Goal: Task Accomplishment & Management: Use online tool/utility

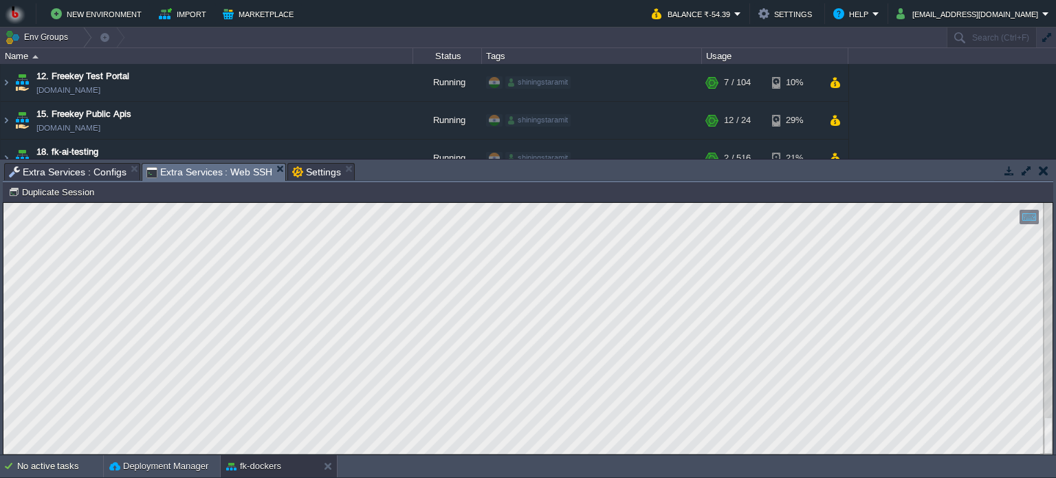
scroll to position [218, 0]
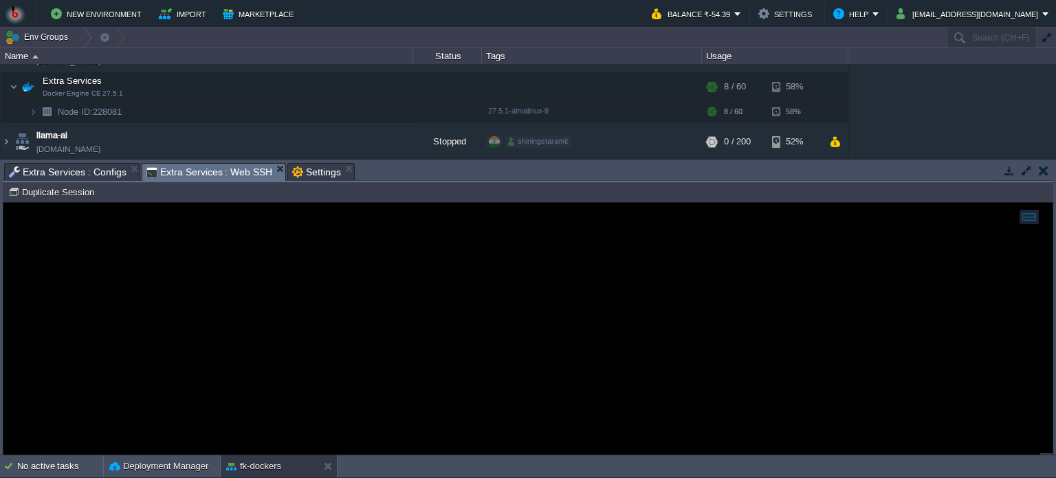
click at [61, 168] on span "Extra Services : Configs" at bounding box center [68, 172] width 118 height 16
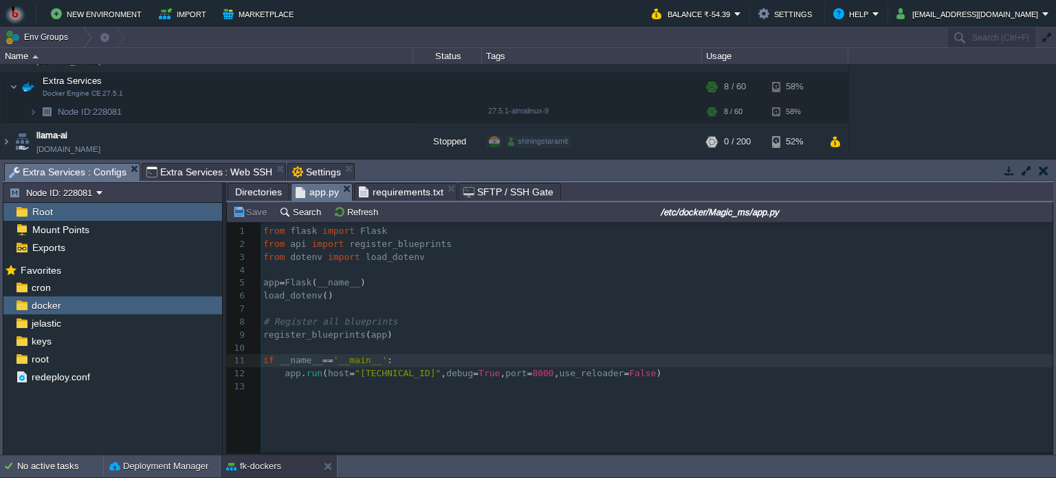
click at [257, 189] on span "Directories" at bounding box center [258, 191] width 47 height 16
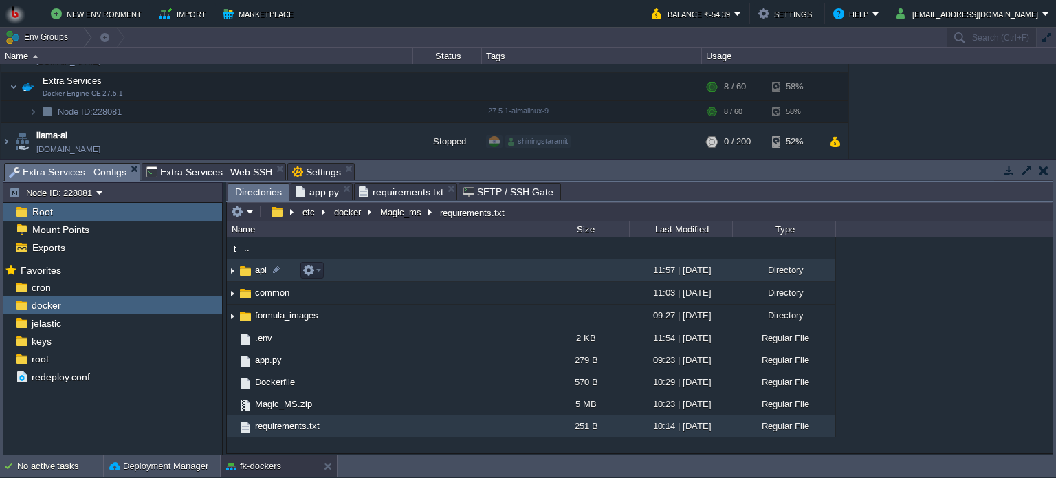
click at [381, 265] on td "api" at bounding box center [383, 270] width 313 height 23
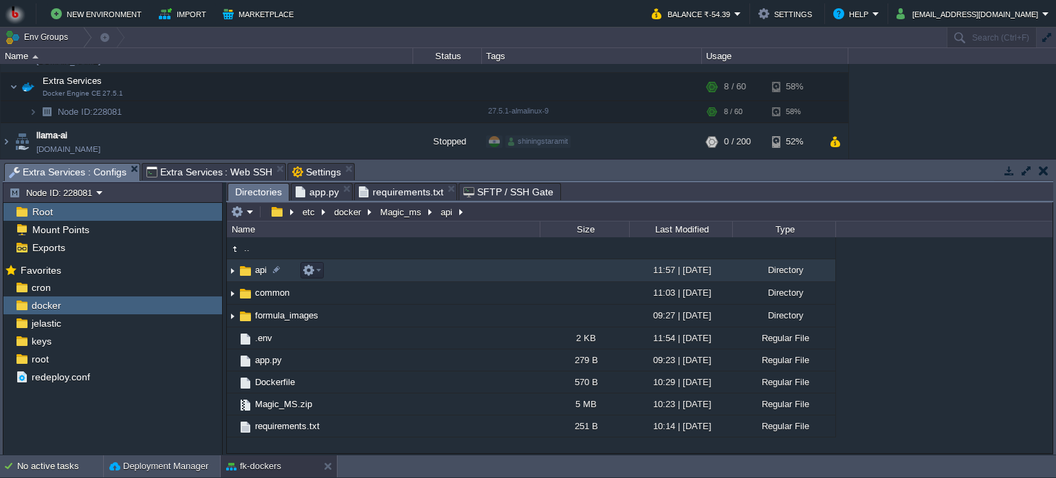
click at [408, 275] on td "api" at bounding box center [383, 270] width 313 height 23
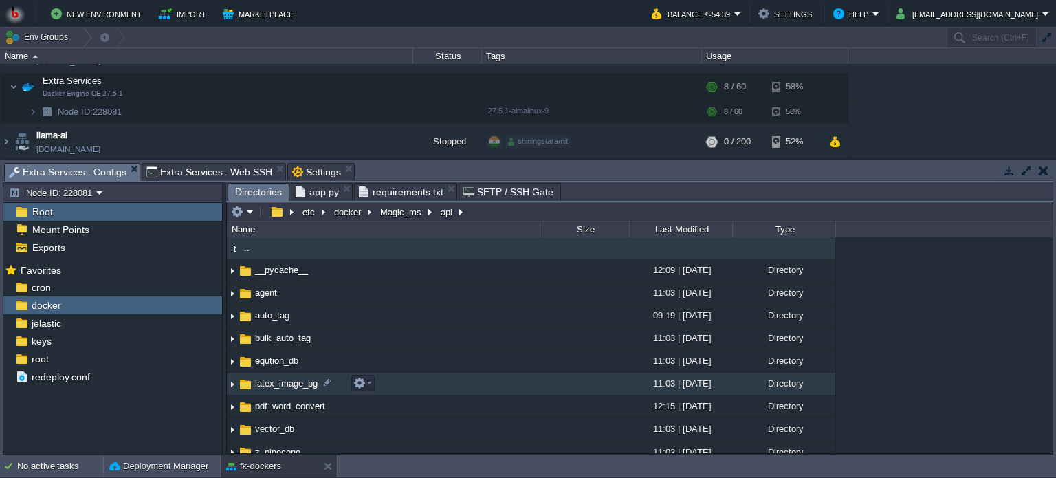
click at [457, 386] on td "latex_image_bg" at bounding box center [383, 383] width 313 height 23
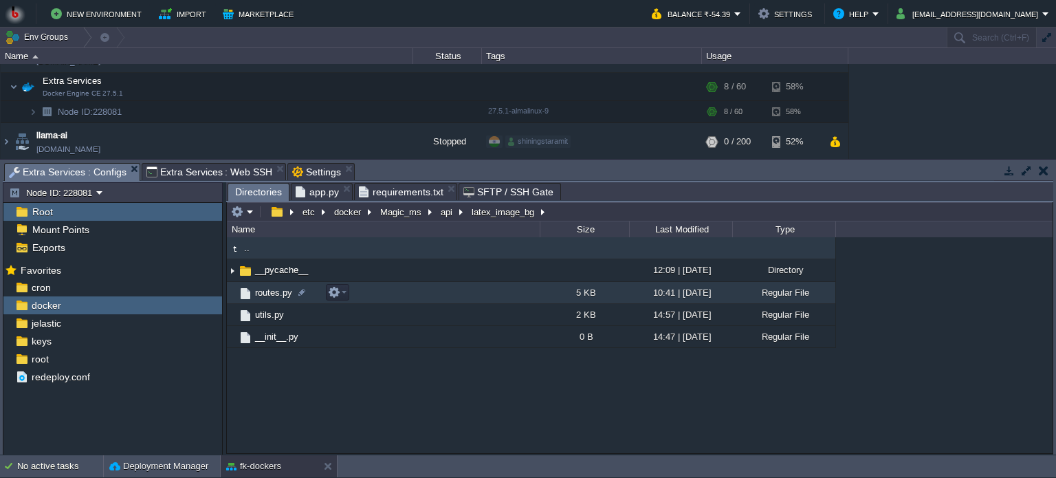
click at [474, 296] on td "routes.py" at bounding box center [383, 293] width 313 height 22
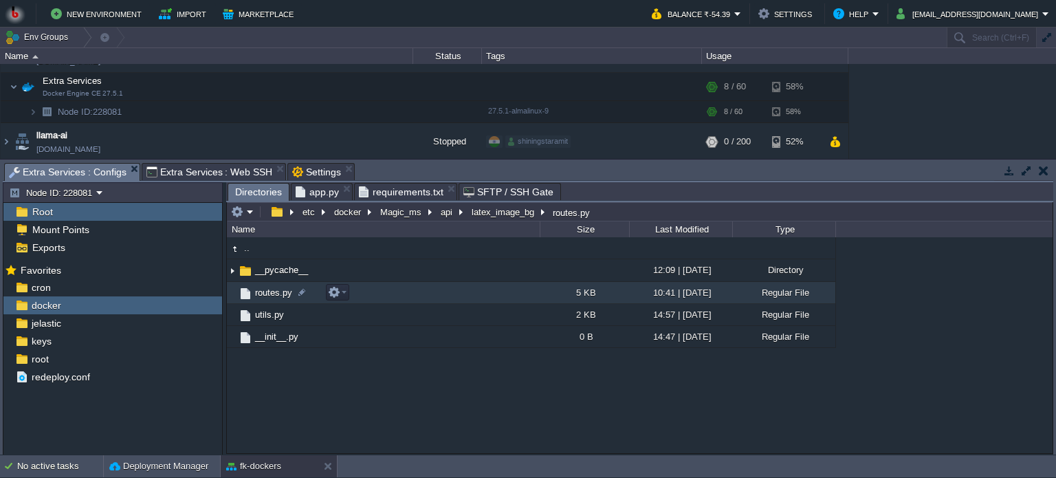
click at [474, 296] on td "routes.py" at bounding box center [383, 293] width 313 height 22
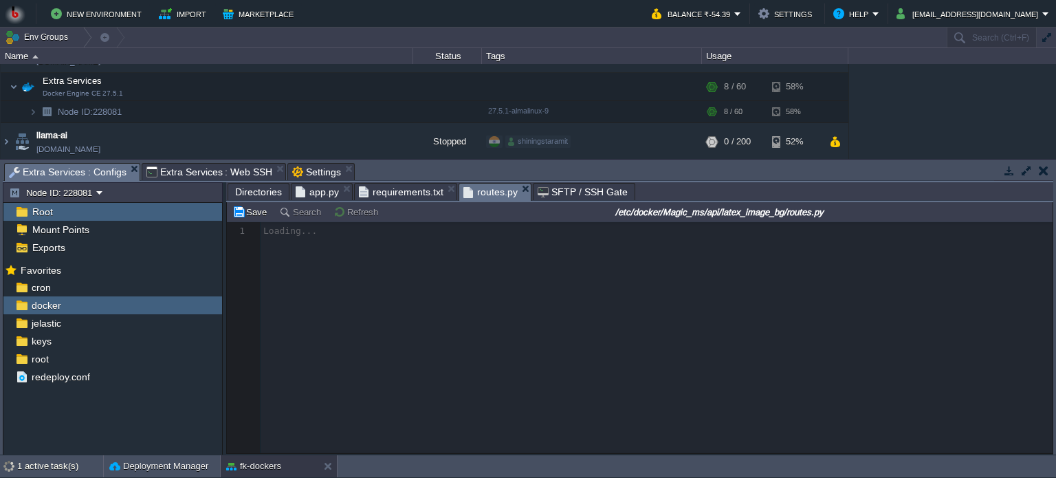
scroll to position [4, 0]
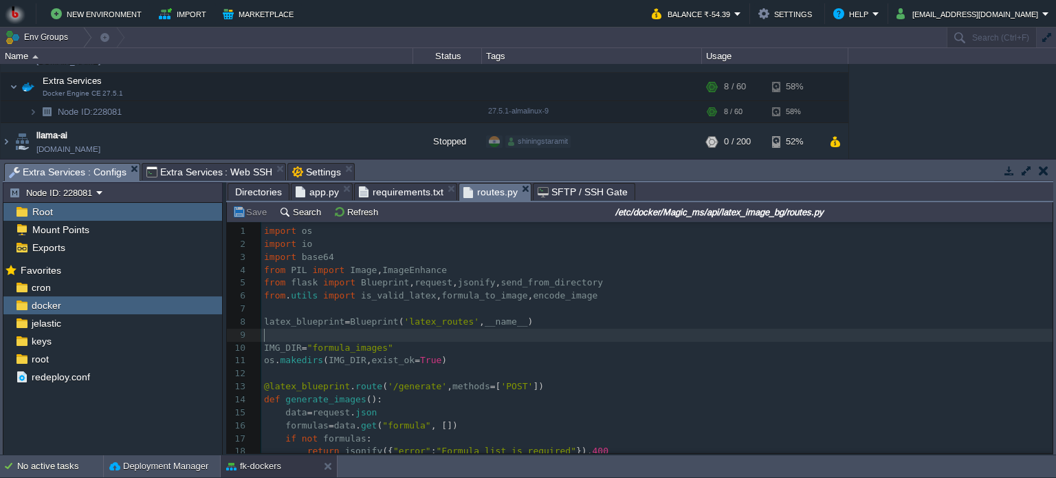
click at [592, 332] on pre "​" at bounding box center [656, 335] width 791 height 13
type textarea "-"
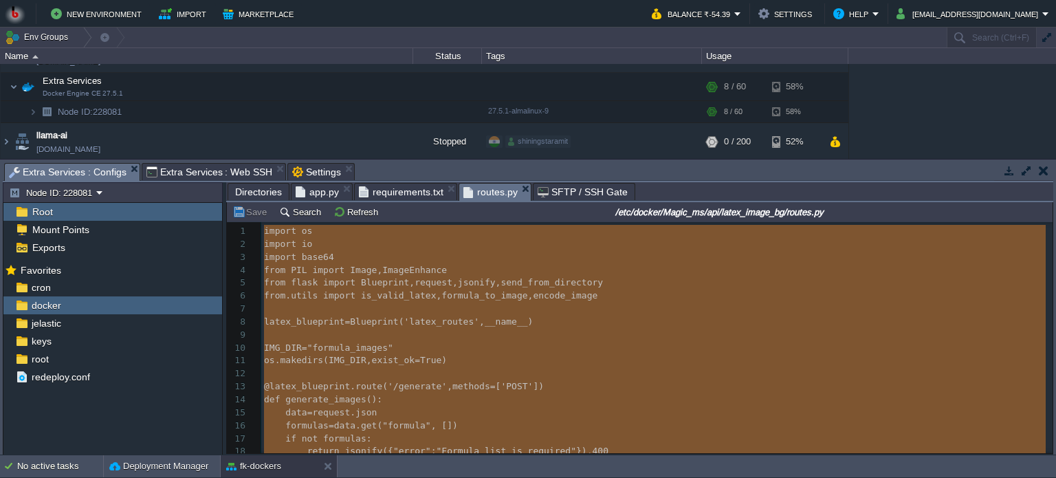
scroll to position [1239, 0]
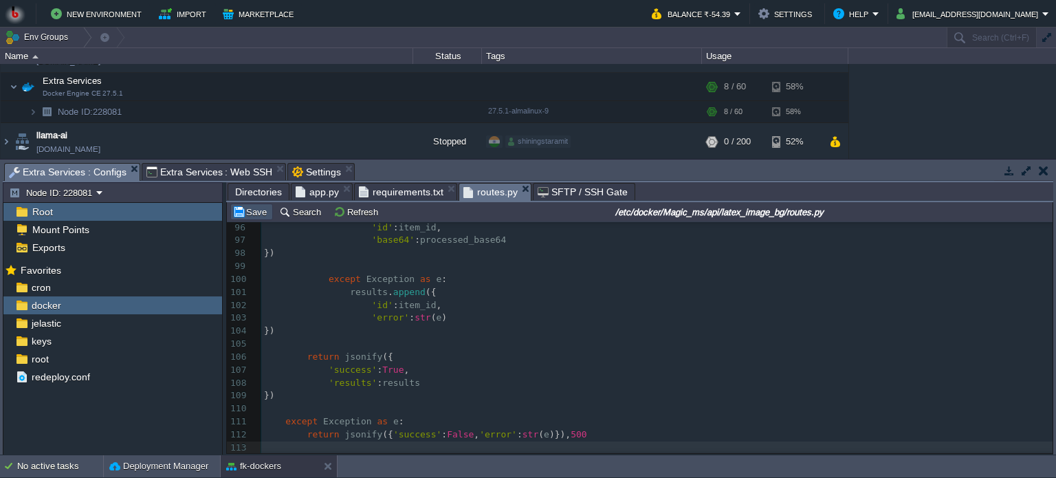
click at [249, 214] on button "Save" at bounding box center [251, 211] width 38 height 12
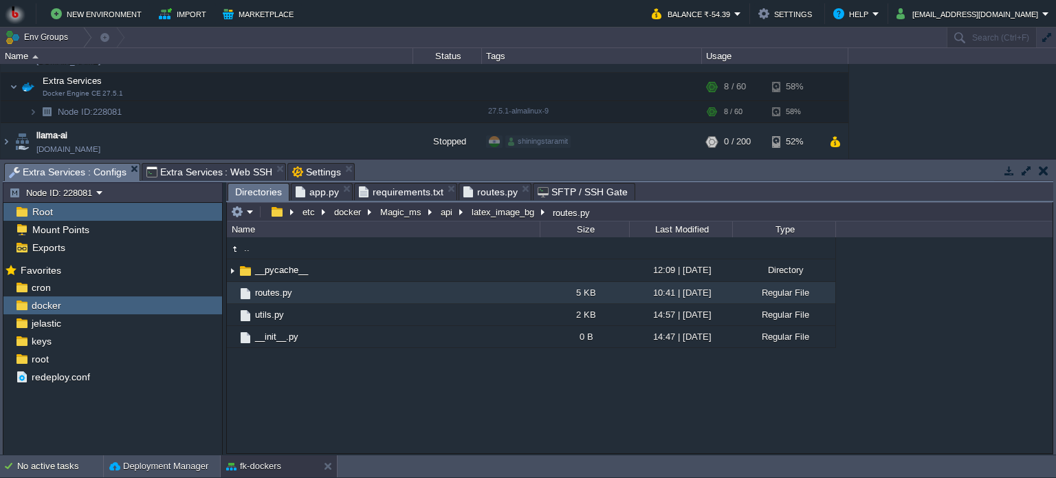
click at [256, 192] on span "Directories" at bounding box center [258, 191] width 47 height 17
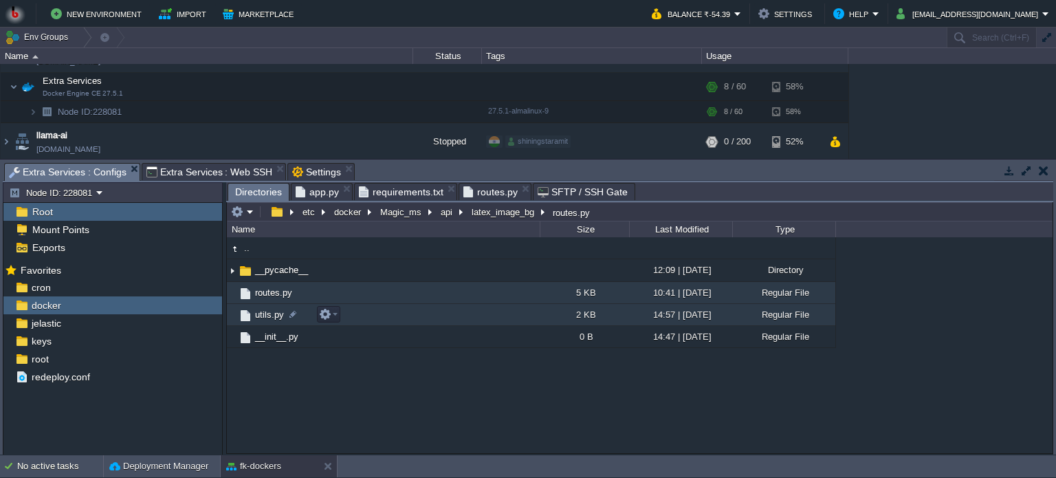
click at [412, 318] on td "utils.py" at bounding box center [383, 315] width 313 height 22
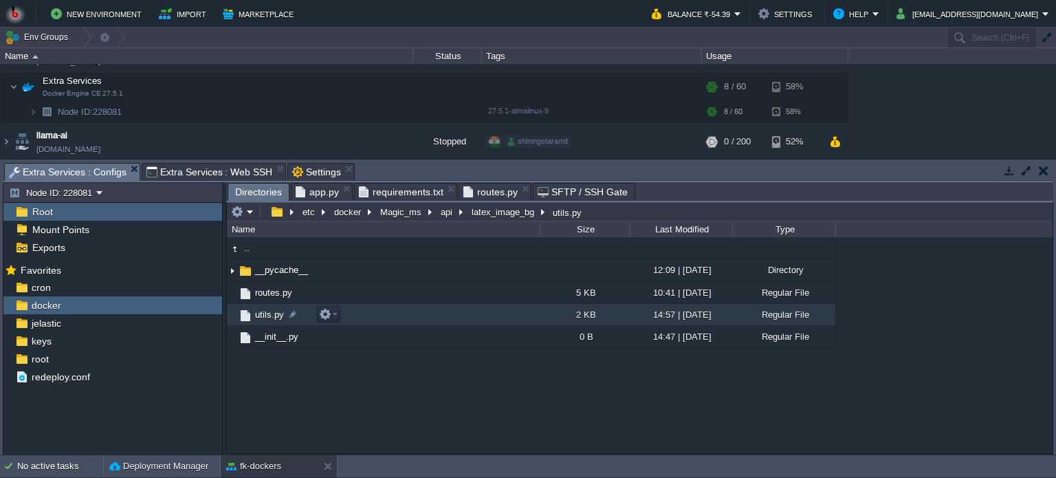
click at [412, 318] on td "utils.py" at bounding box center [383, 315] width 313 height 22
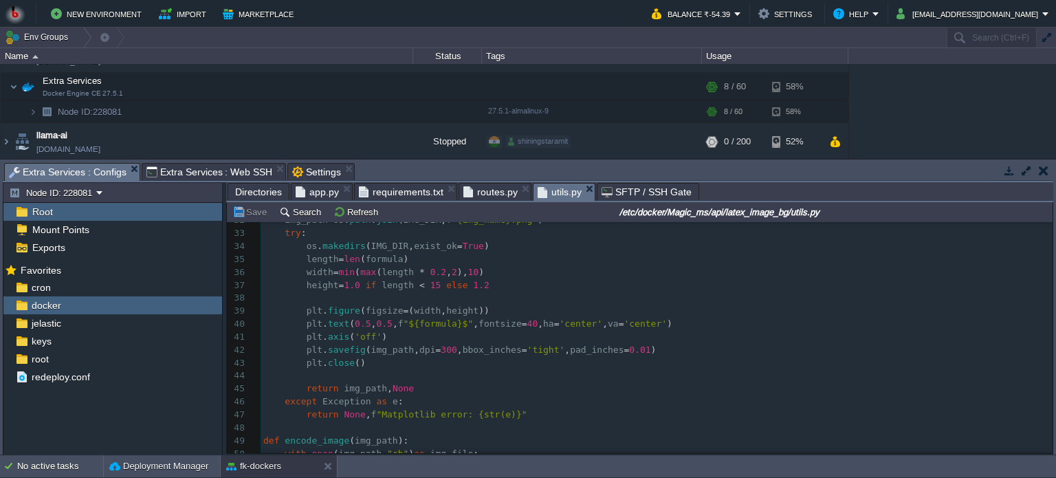
scroll to position [461, 0]
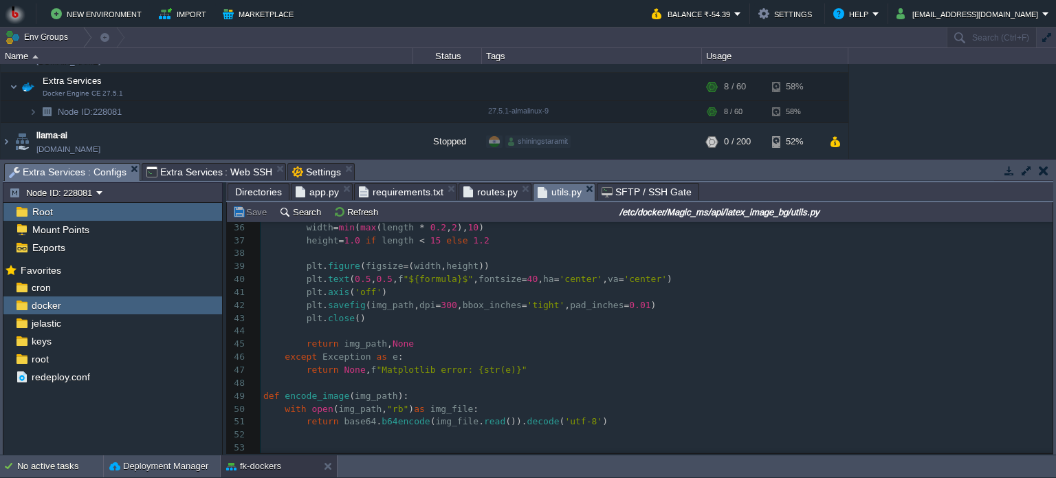
click at [636, 377] on pre "​" at bounding box center [656, 383] width 792 height 13
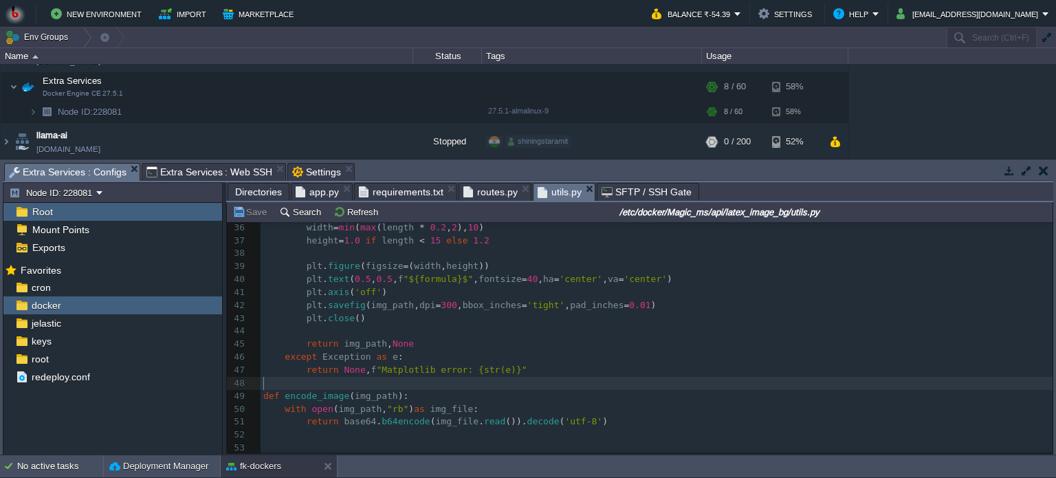
type textarea "-"
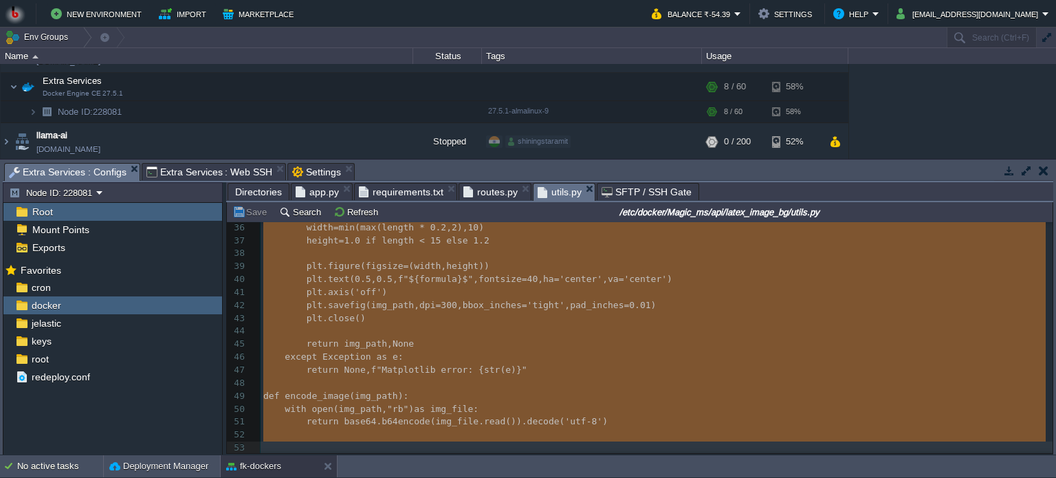
scroll to position [396, 0]
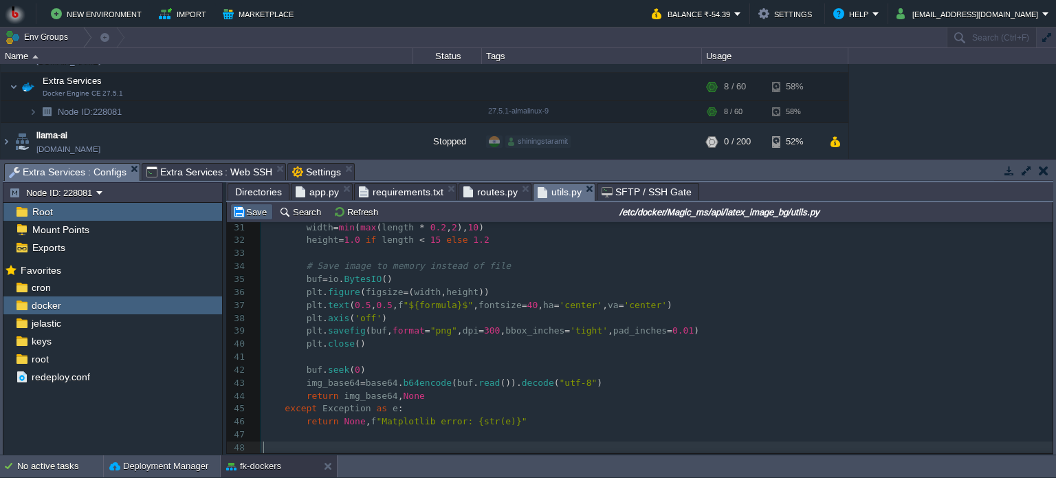
click at [252, 216] on button "Save" at bounding box center [251, 211] width 38 height 12
click at [267, 193] on span "Directories" at bounding box center [258, 191] width 47 height 16
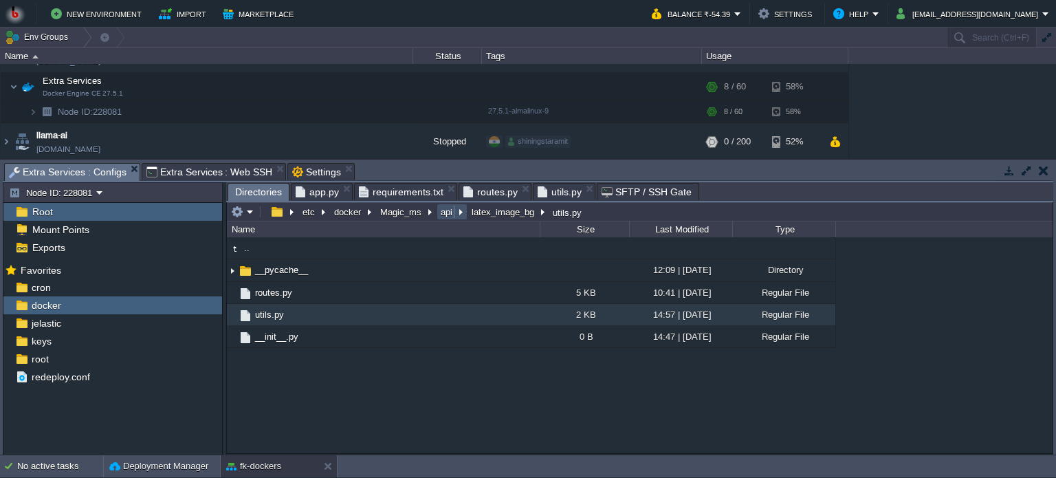
click at [440, 211] on button "api" at bounding box center [446, 211] width 17 height 12
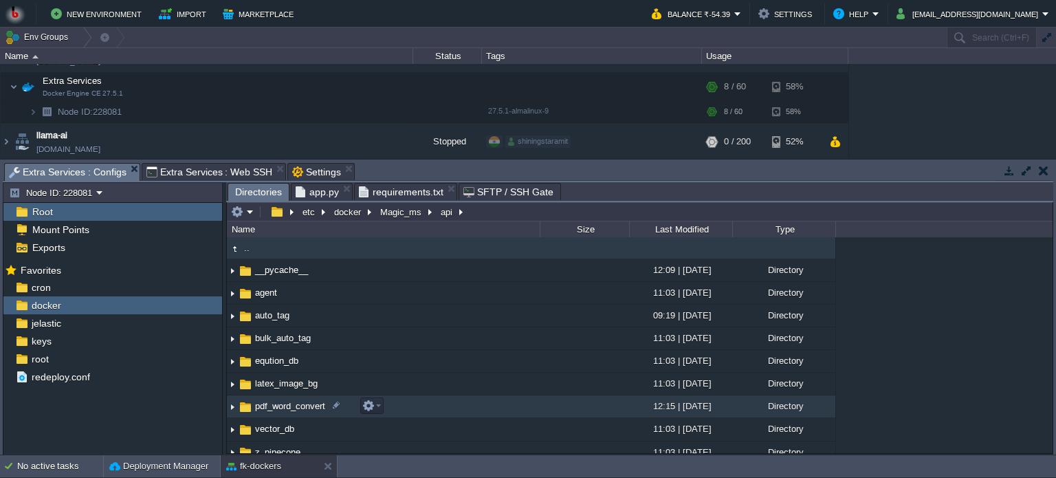
click at [437, 409] on td "pdf_word_convert" at bounding box center [383, 406] width 313 height 23
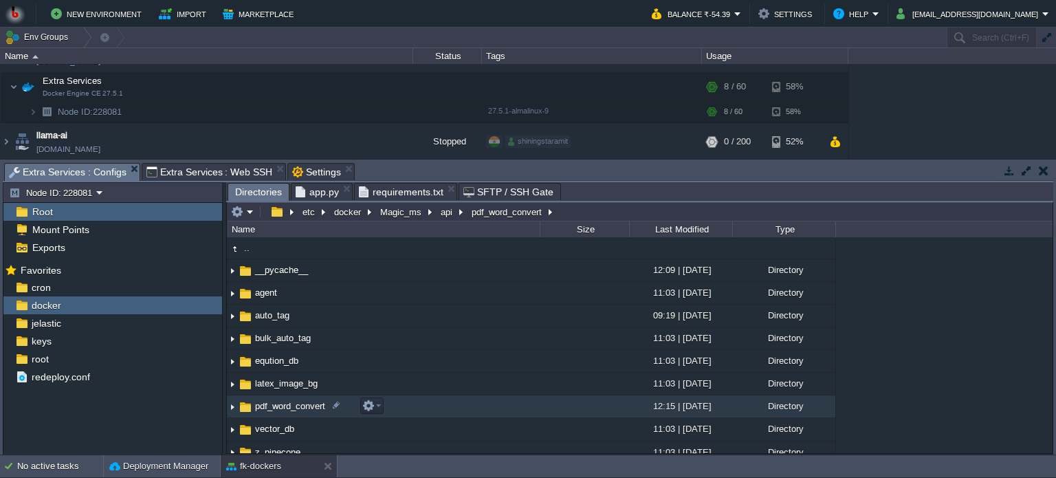
click at [437, 409] on td "pdf_word_convert" at bounding box center [383, 406] width 313 height 23
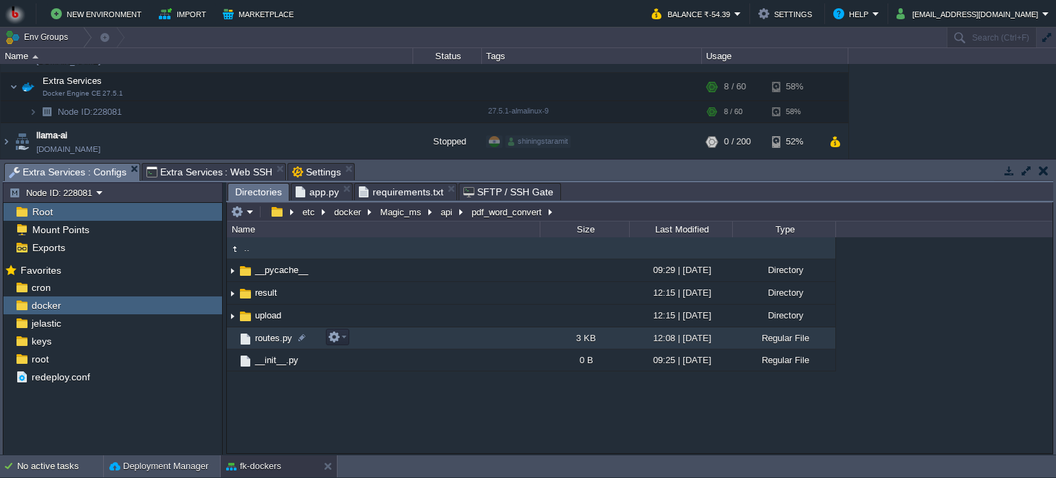
click at [419, 340] on td "routes.py" at bounding box center [383, 338] width 313 height 22
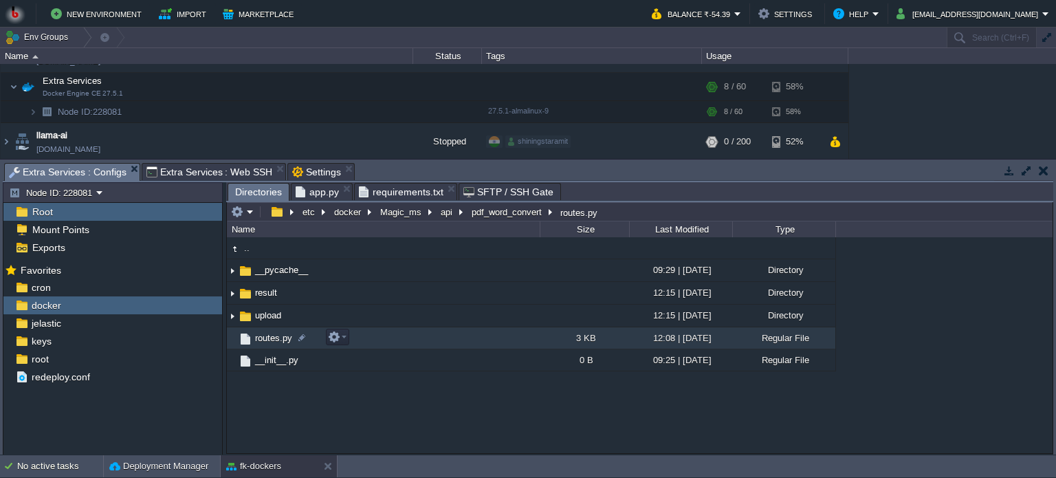
click at [419, 340] on td "routes.py" at bounding box center [383, 338] width 313 height 22
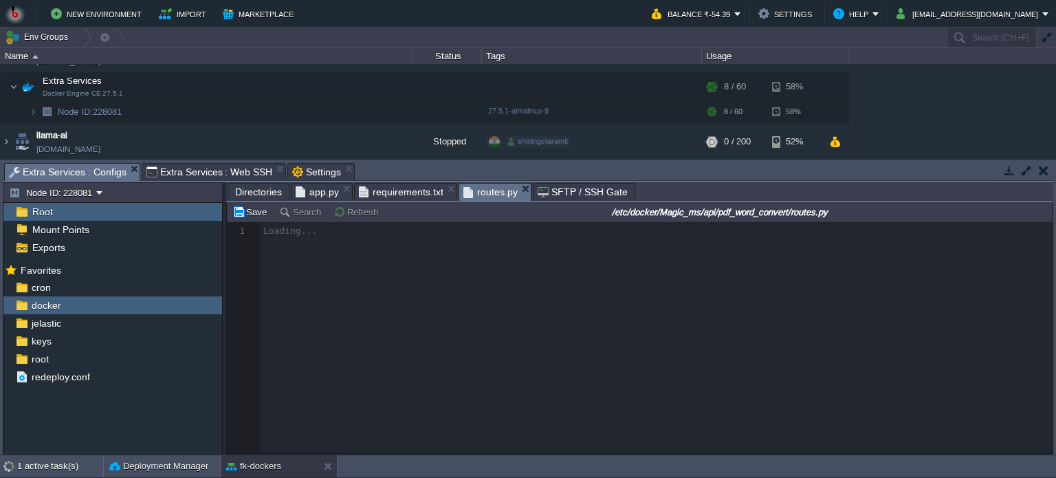
scroll to position [4, 0]
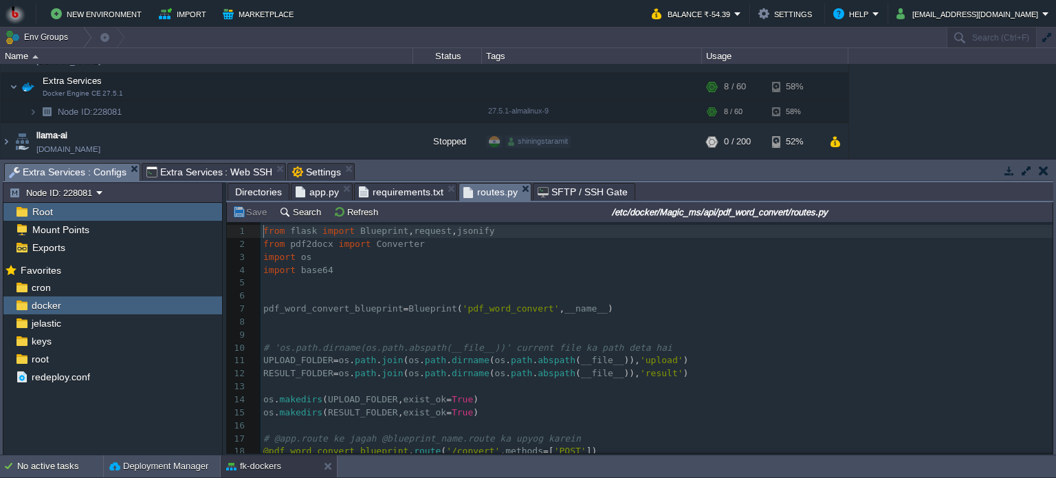
click at [434, 333] on pre "​" at bounding box center [656, 335] width 792 height 13
click at [592, 390] on pre "​" at bounding box center [656, 386] width 792 height 13
type textarea "-"
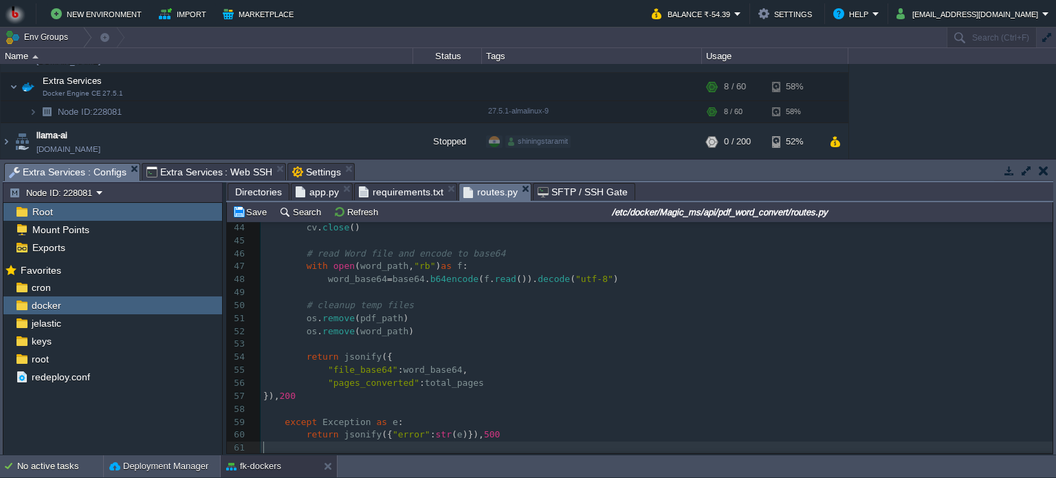
scroll to position [565, 0]
click at [242, 211] on button "Save" at bounding box center [251, 211] width 38 height 12
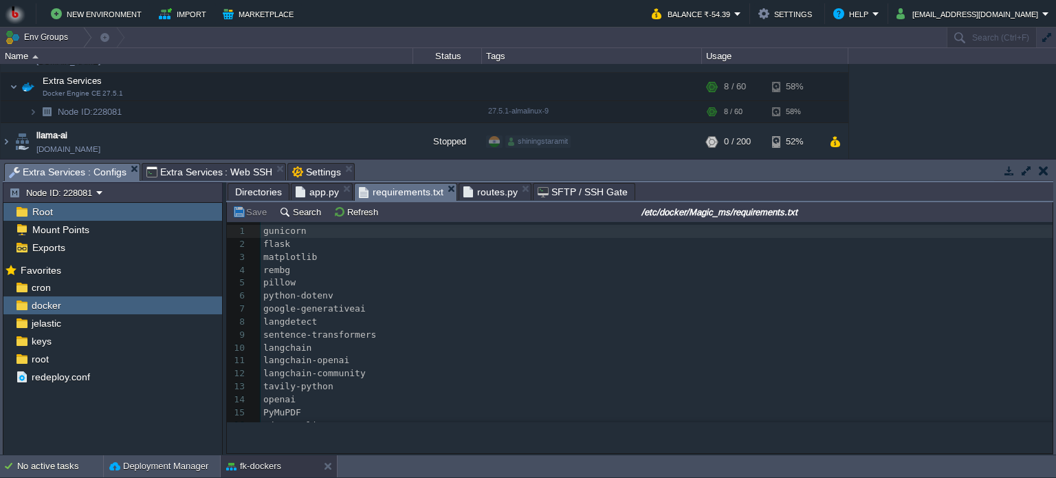
click at [401, 188] on span "requirements.txt" at bounding box center [401, 191] width 85 height 17
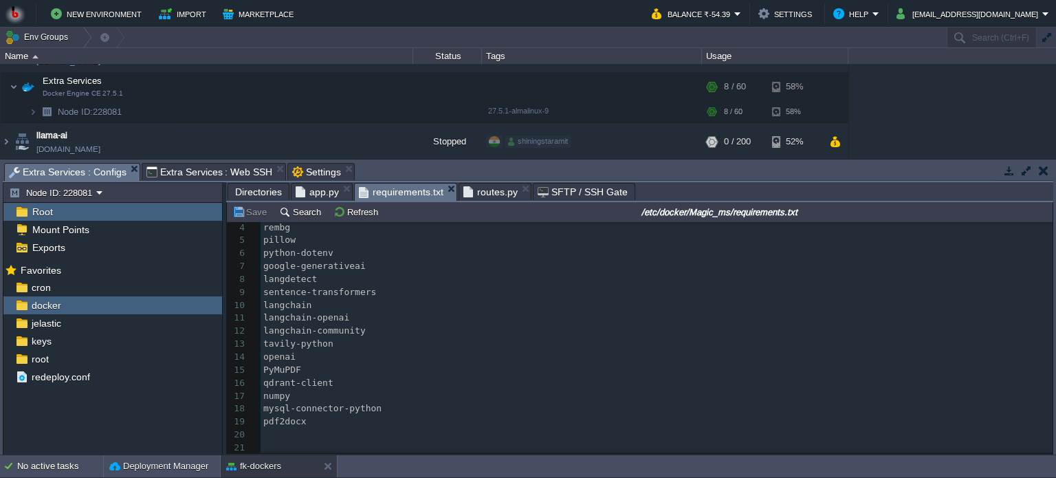
click at [266, 432] on div "xxxxxxxxxx 1 gunicorn 2 flask 3 matplotlib 4 rembg 5 pillow 6 python-dotenv 7 g…" at bounding box center [656, 318] width 792 height 272
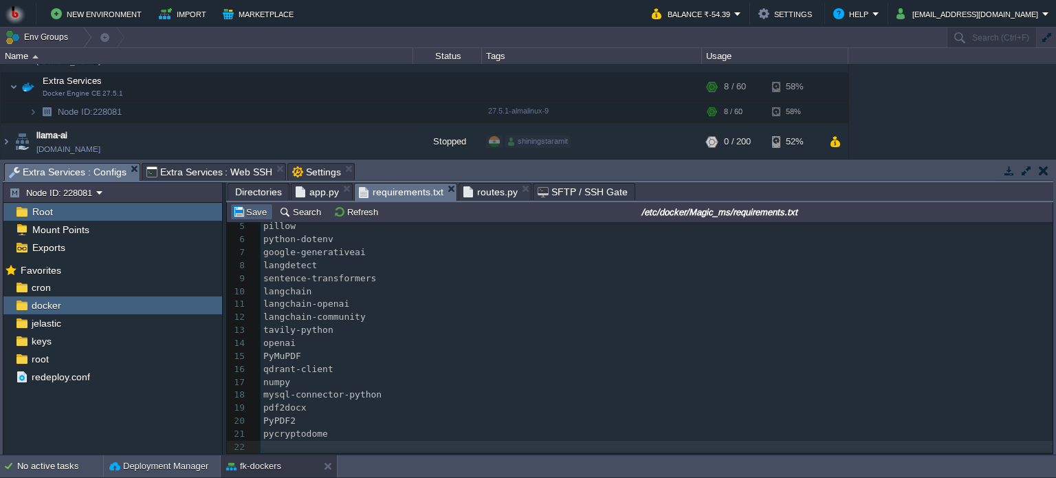
click at [232, 211] on button "Save" at bounding box center [251, 211] width 38 height 12
click at [186, 168] on span "Extra Services : Web SSH" at bounding box center [209, 172] width 126 height 16
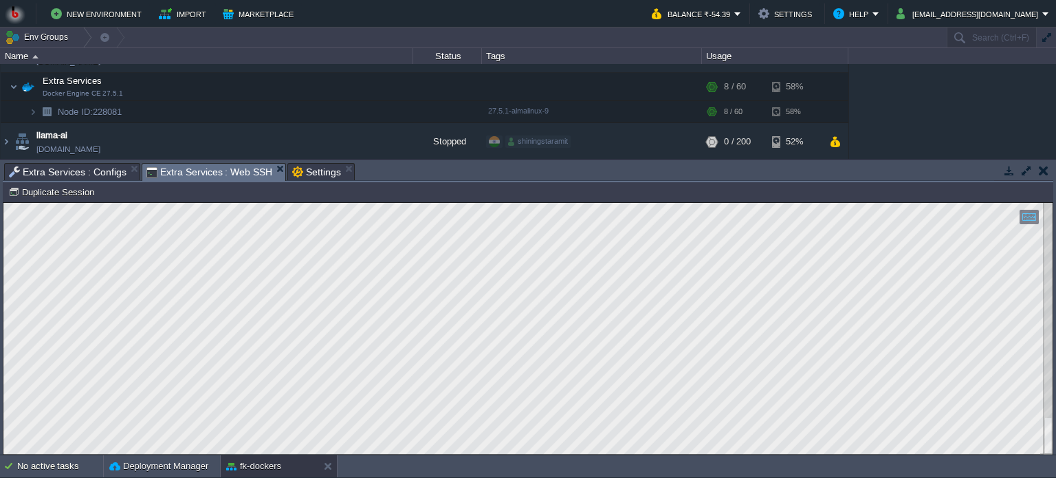
click at [3, 203] on html "Copy: Ctrl + Shift + C Paste: Ctrl + V Settings: Ctrl + Shift + Alt 0" at bounding box center [527, 203] width 1049 height 0
click at [328, 203] on html "Copy: Ctrl + Shift + C Paste: Ctrl + V Settings: Ctrl + Shift + Alt 0" at bounding box center [527, 203] width 1049 height 0
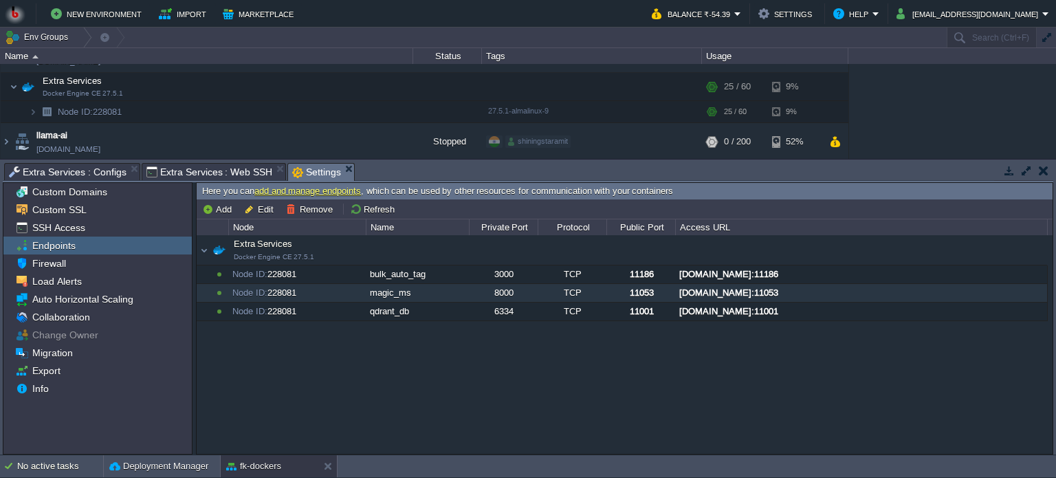
click at [307, 172] on span "Settings" at bounding box center [316, 172] width 49 height 17
click at [421, 365] on div "Extra Services Docker Engine CE 27.5.1 Extra Services Docker Engine CE 27.5.1 N…" at bounding box center [625, 344] width 856 height 219
click at [360, 208] on button "Refresh" at bounding box center [374, 209] width 49 height 12
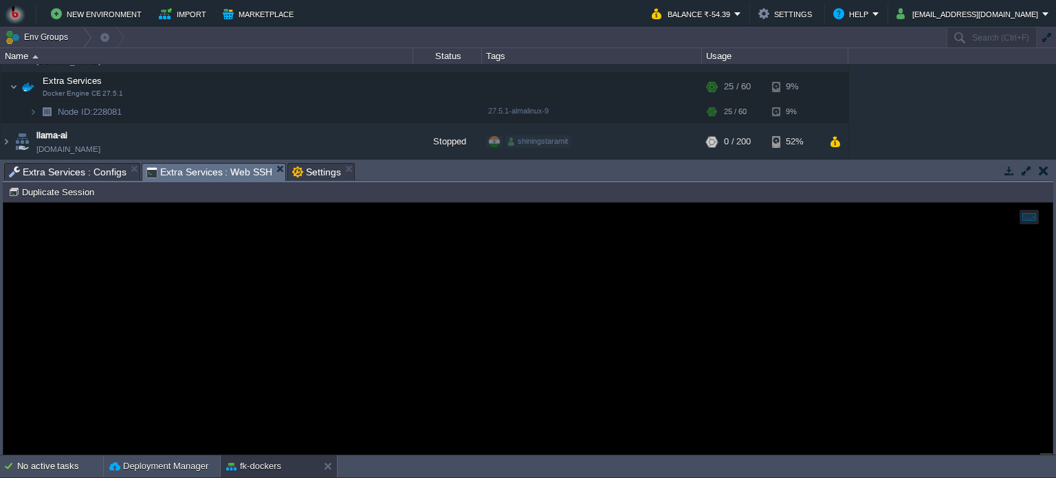
click at [180, 170] on span "Extra Services : Web SSH" at bounding box center [209, 172] width 126 height 17
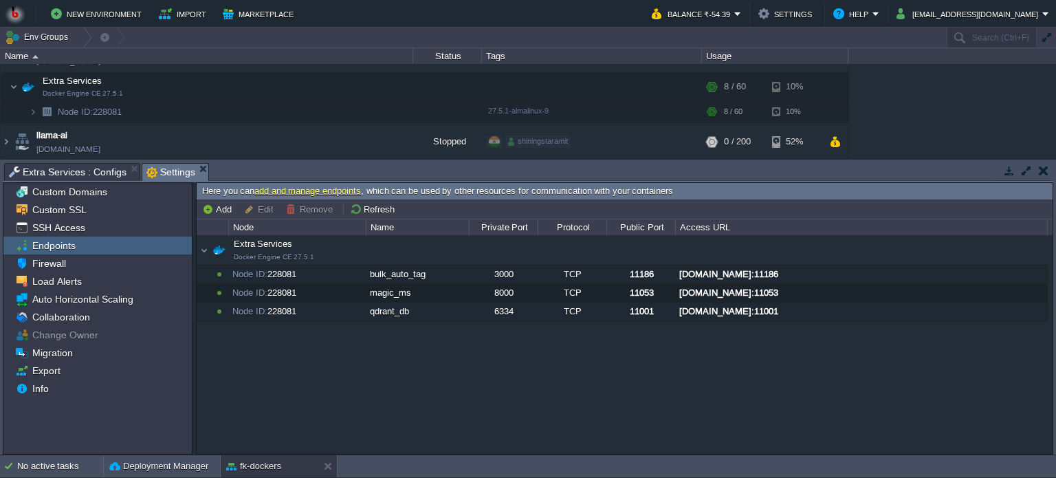
scroll to position [0, 0]
click at [409, 376] on div "Extra Services Docker Engine CE 27.5.1 Extra Services Docker Engine CE 27.5.1 N…" at bounding box center [625, 344] width 856 height 219
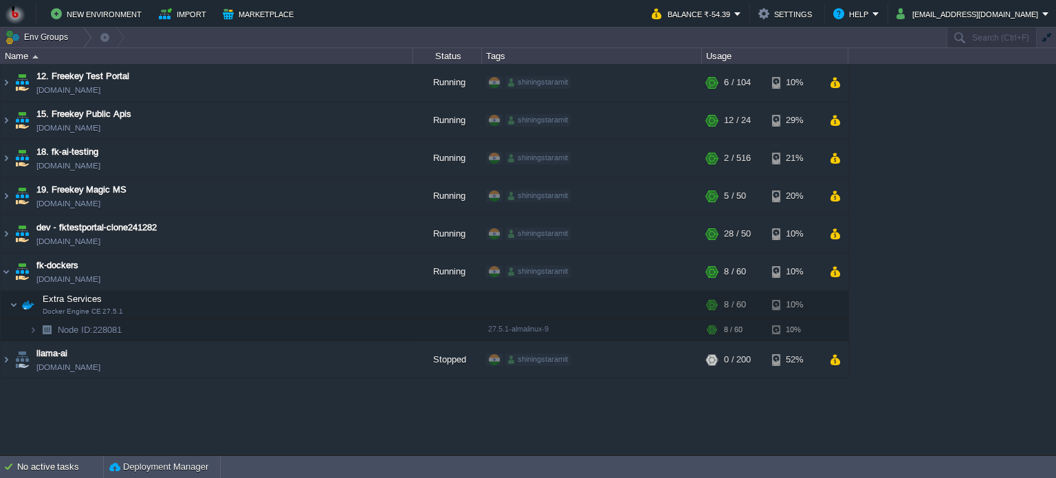
click at [619, 423] on div "12. Freekey Test Portal [DOMAIN_NAME] Running shiningstaramit + Add to Env Grou…" at bounding box center [528, 259] width 1056 height 391
